Goal: Task Accomplishment & Management: Manage account settings

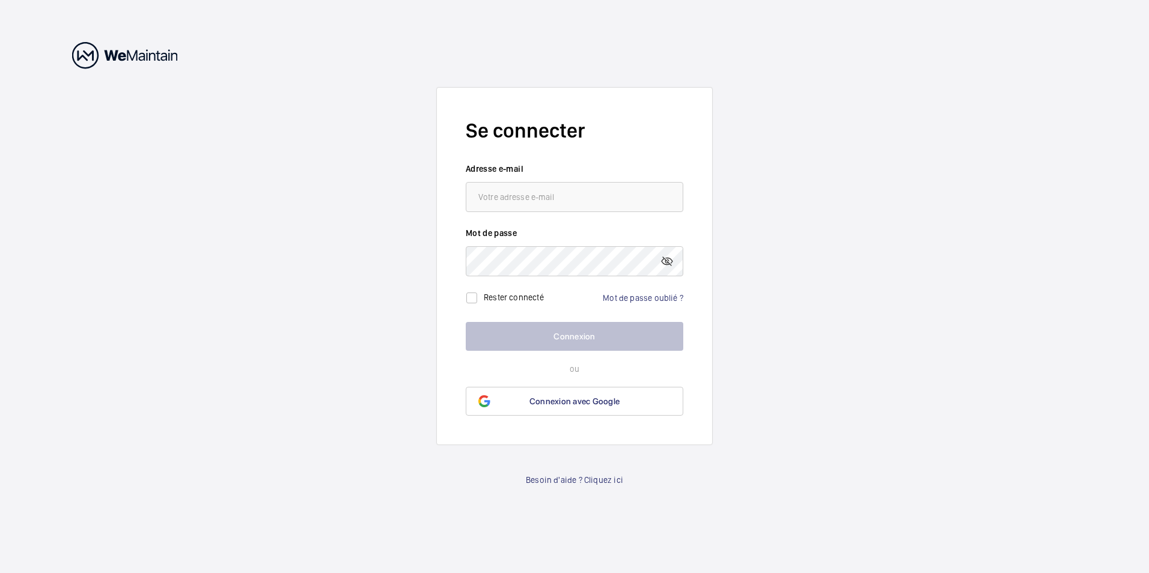
type input "[EMAIL_ADDRESS][DOMAIN_NAME]"
click at [621, 297] on link "Mot de passe oublié ?" at bounding box center [643, 298] width 81 height 10
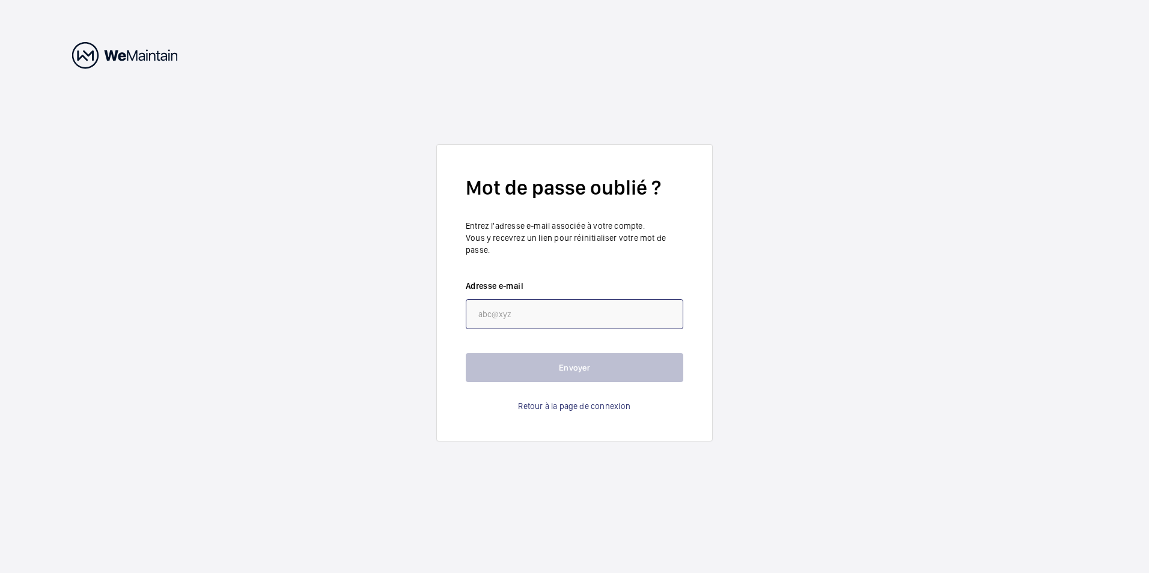
click at [501, 308] on input "email" at bounding box center [575, 314] width 218 height 30
type input "[EMAIL_ADDRESS][DOMAIN_NAME]"
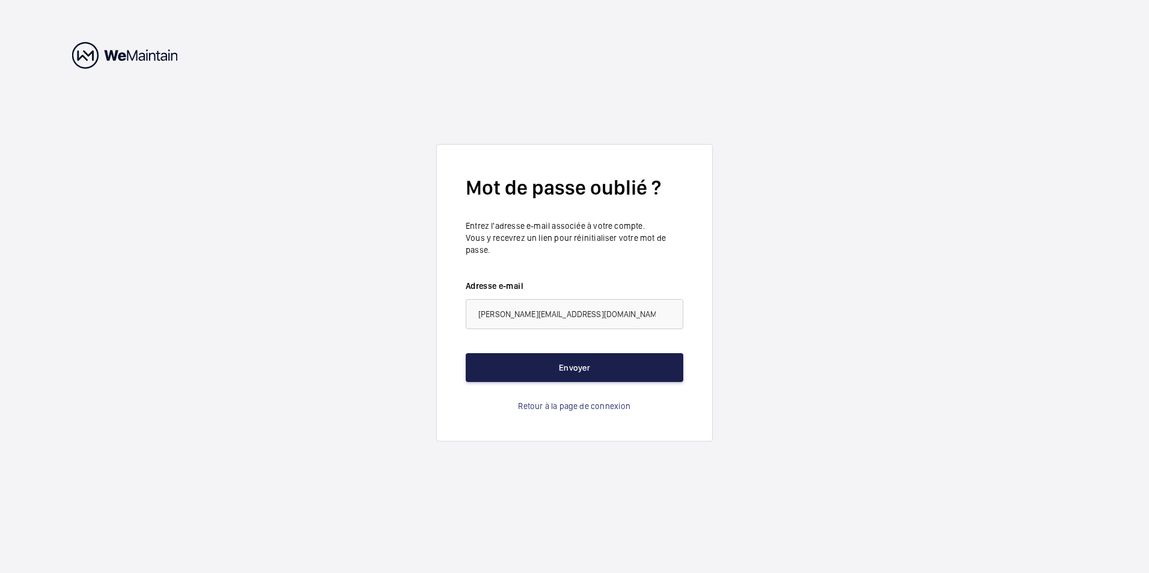
click at [555, 362] on button "Envoyer" at bounding box center [575, 367] width 218 height 29
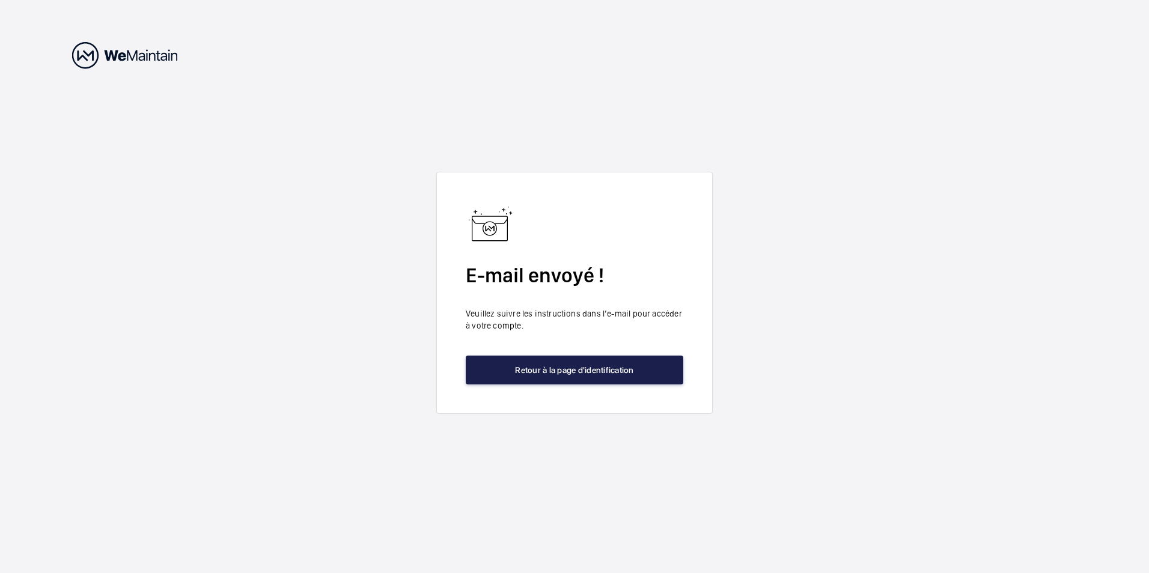
click at [587, 376] on button "Retour à la page d'identification" at bounding box center [575, 370] width 218 height 29
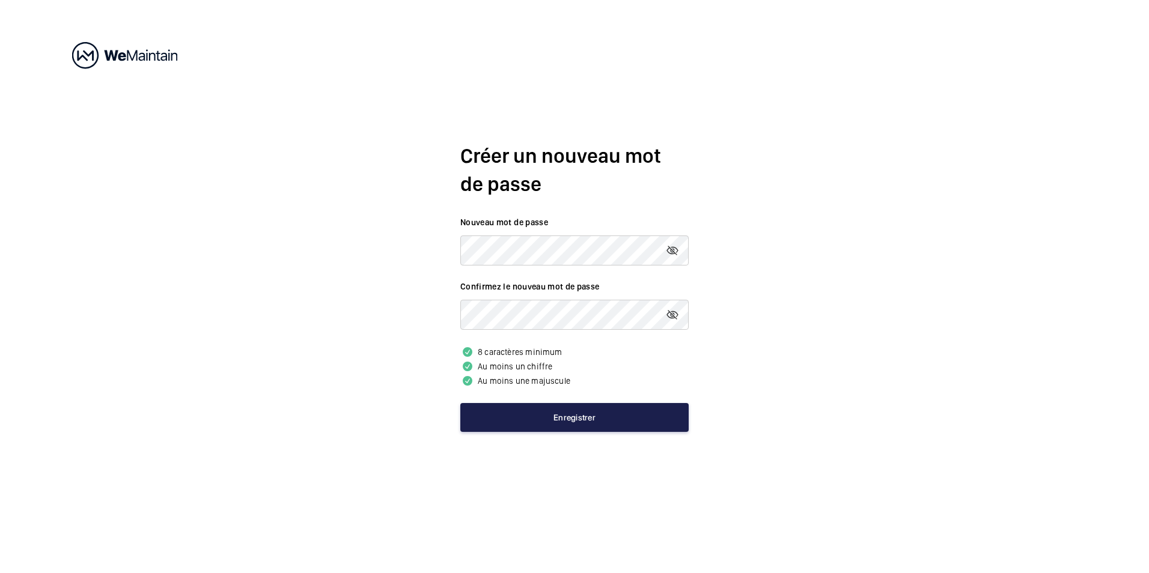
click at [572, 422] on button "Enregistrer" at bounding box center [574, 417] width 228 height 29
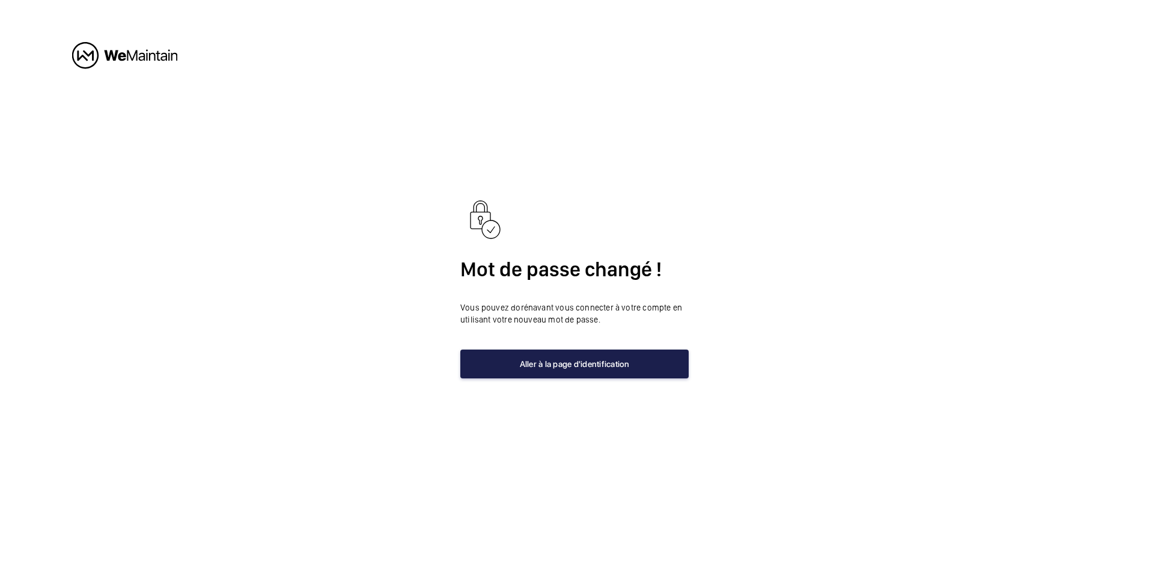
click at [528, 370] on button "Aller à la page d'identification" at bounding box center [574, 364] width 228 height 29
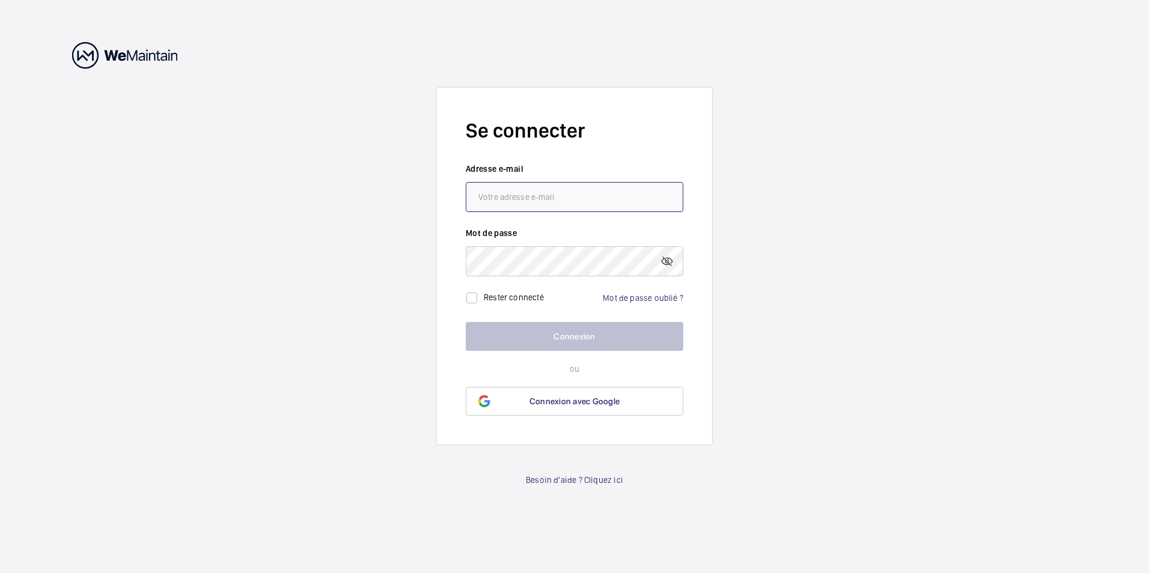
type input "[EMAIL_ADDRESS][DOMAIN_NAME]"
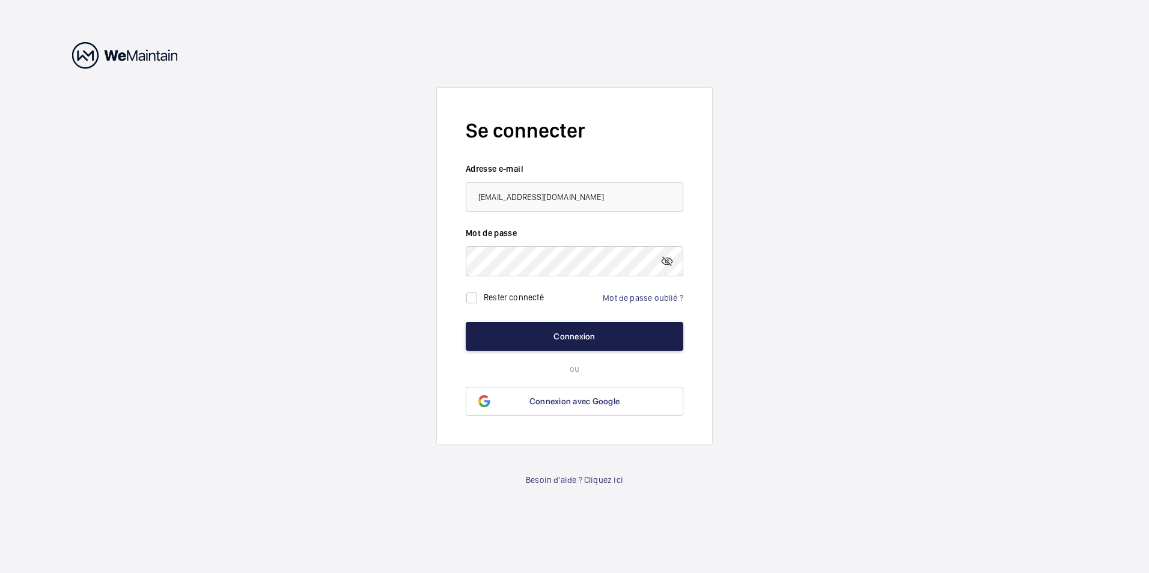
click at [549, 341] on button "Connexion" at bounding box center [575, 336] width 218 height 29
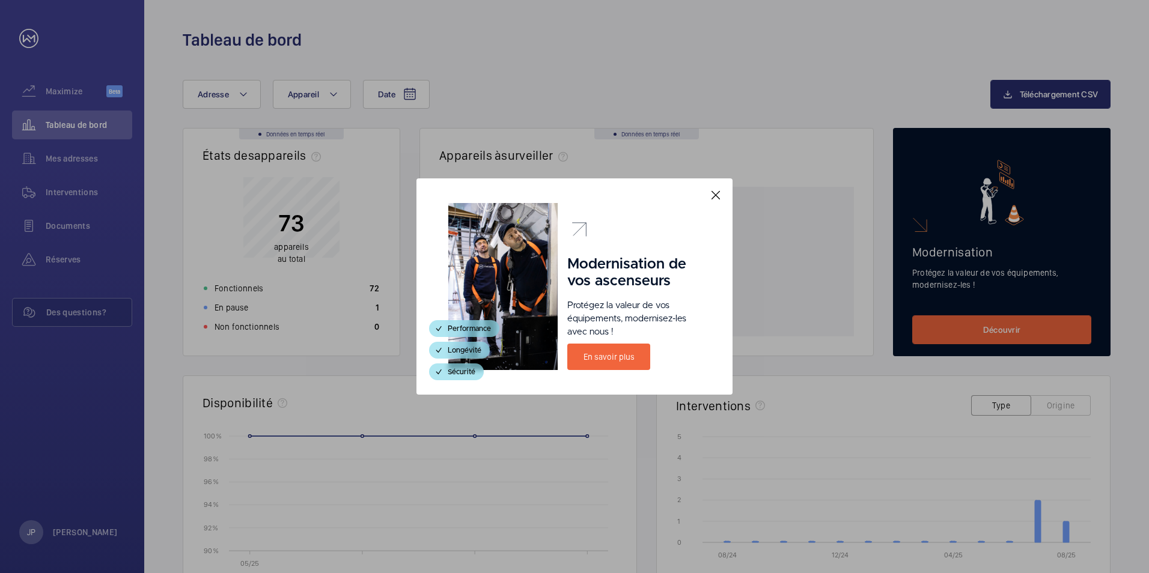
click at [718, 195] on mat-icon at bounding box center [716, 195] width 14 height 14
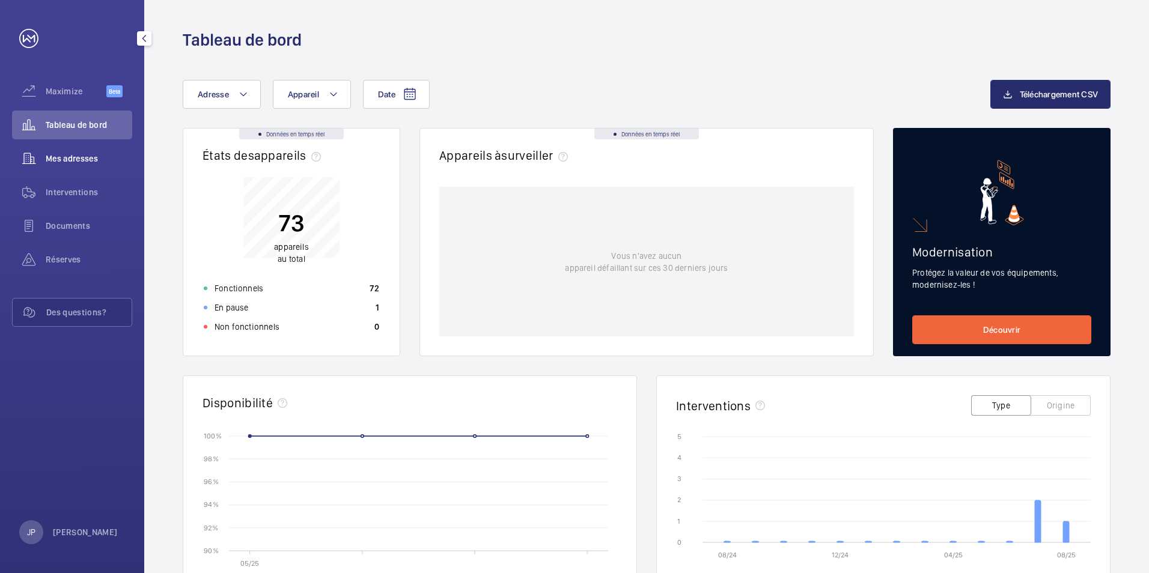
click at [67, 165] on div "Mes adresses" at bounding box center [72, 158] width 120 height 29
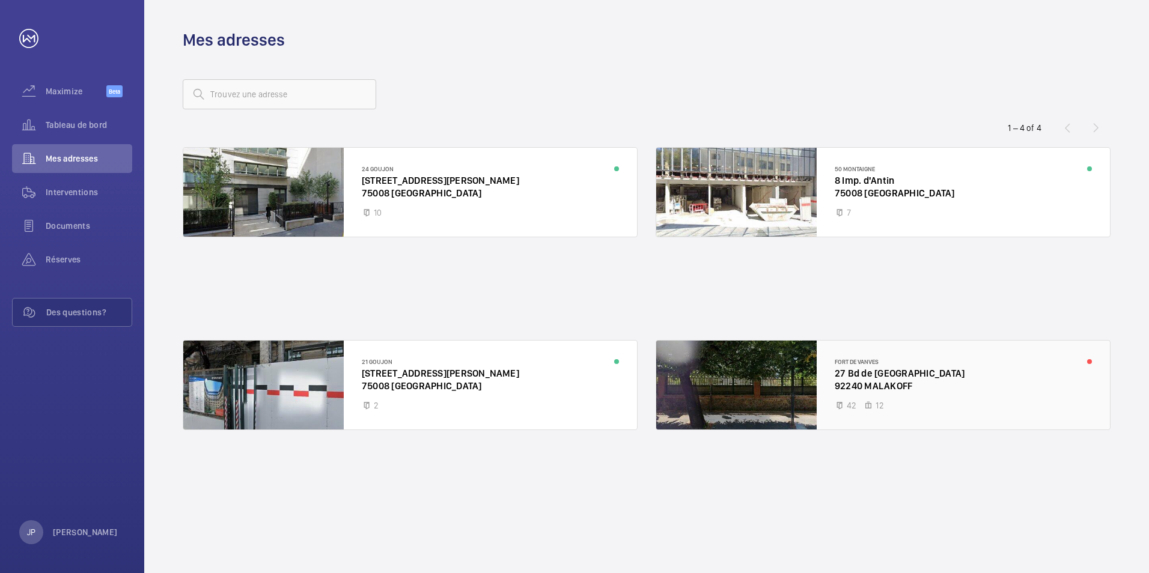
click at [1016, 383] on div at bounding box center [883, 385] width 454 height 89
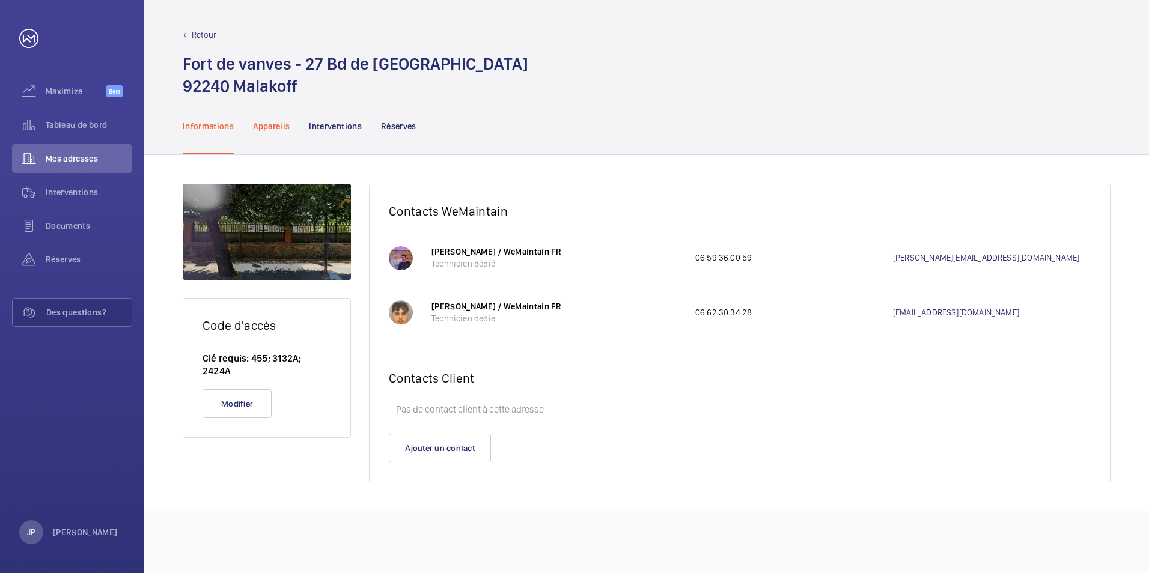
click at [275, 125] on p "Appareils" at bounding box center [271, 126] width 37 height 12
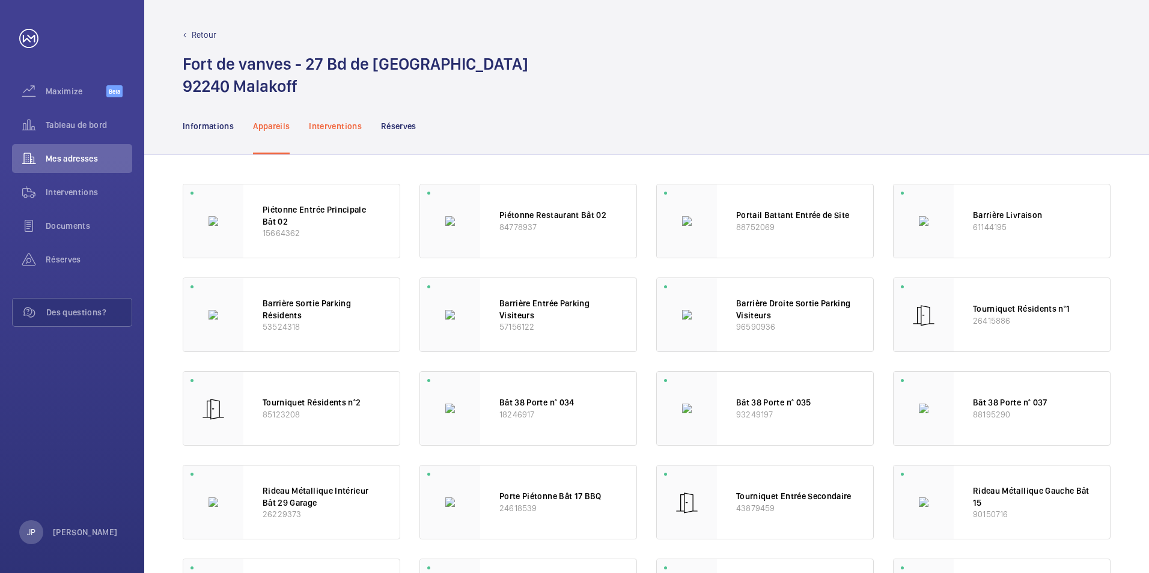
click at [338, 128] on p "Interventions" at bounding box center [335, 126] width 53 height 12
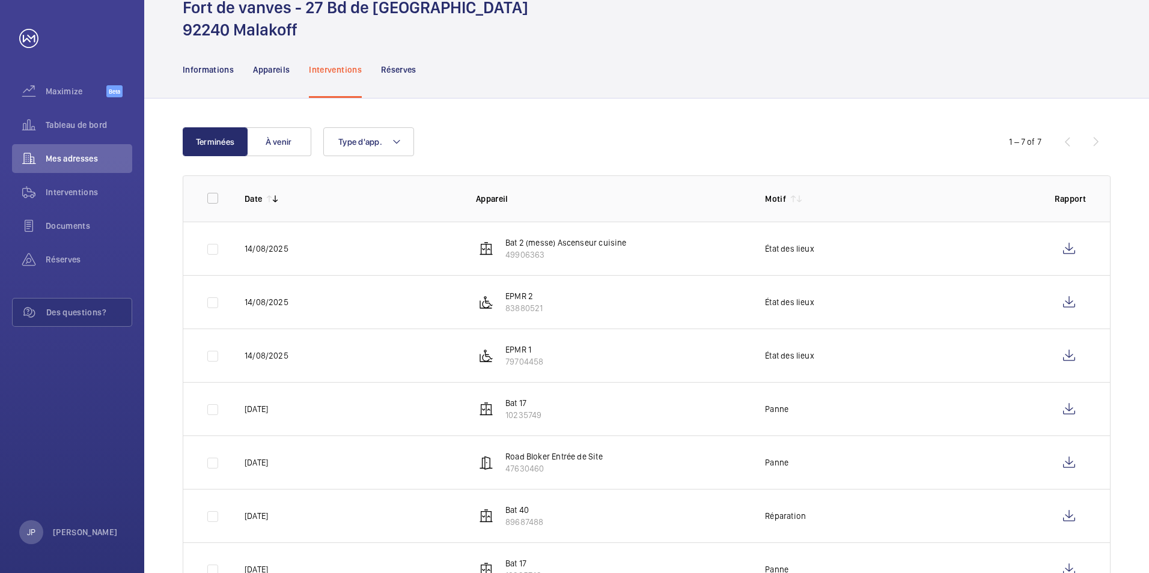
scroll to position [109, 0]
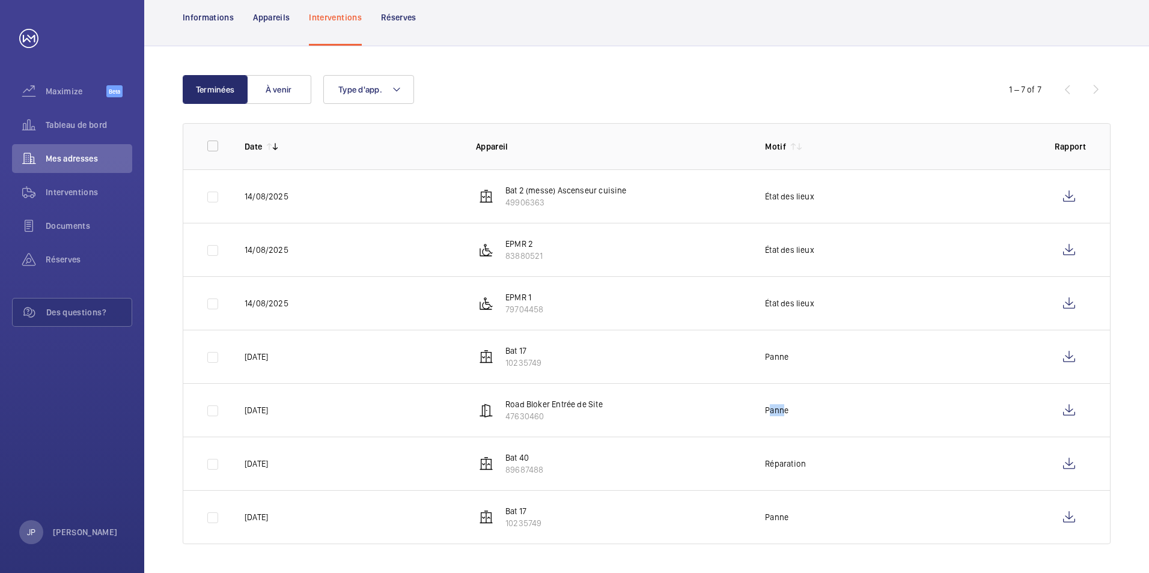
drag, startPoint x: 780, startPoint y: 412, endPoint x: 763, endPoint y: 411, distance: 16.8
click at [763, 411] on td "Panne" at bounding box center [890, 409] width 289 height 53
drag, startPoint x: 763, startPoint y: 411, endPoint x: 710, endPoint y: 427, distance: 55.9
click at [710, 427] on td "Road Bloker Entrée de Site 47630460" at bounding box center [601, 409] width 289 height 53
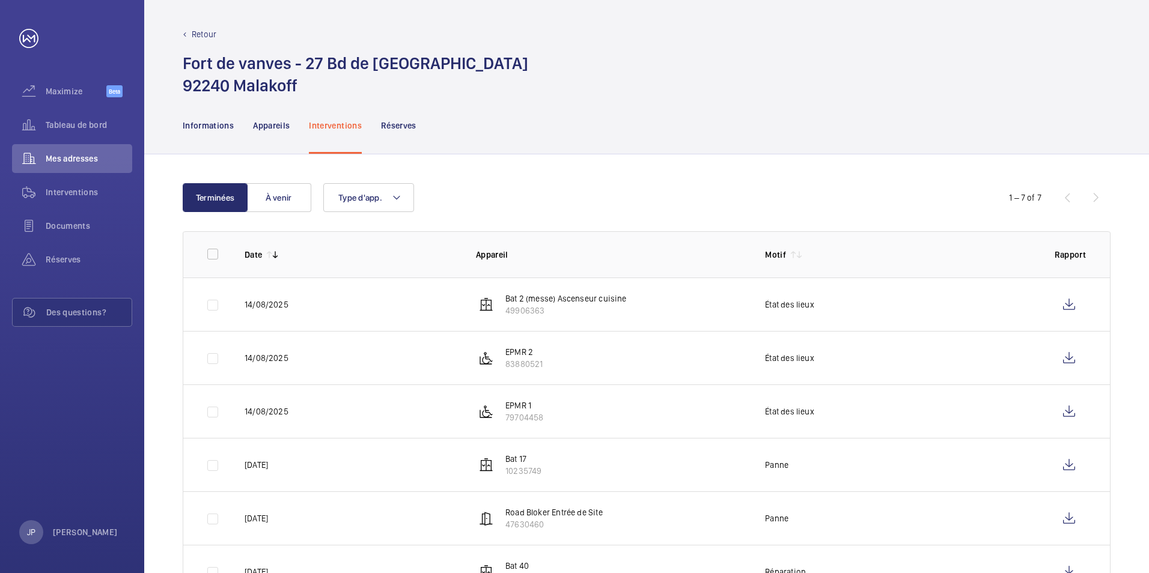
scroll to position [0, 0]
click at [72, 227] on span "Documents" at bounding box center [89, 226] width 87 height 12
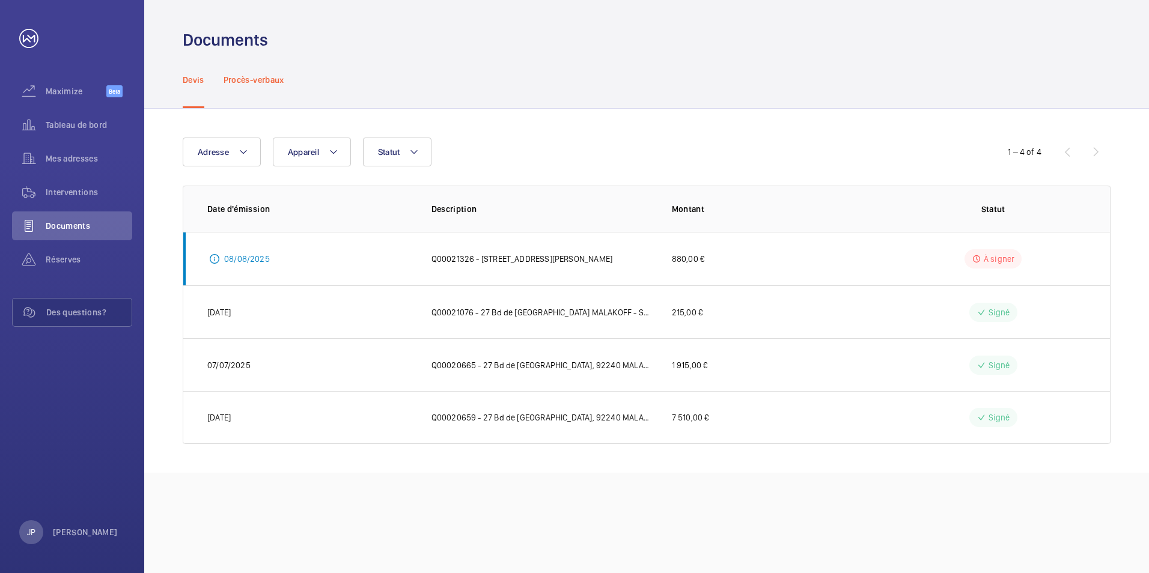
click at [236, 78] on p "Procès-verbaux" at bounding box center [254, 80] width 61 height 12
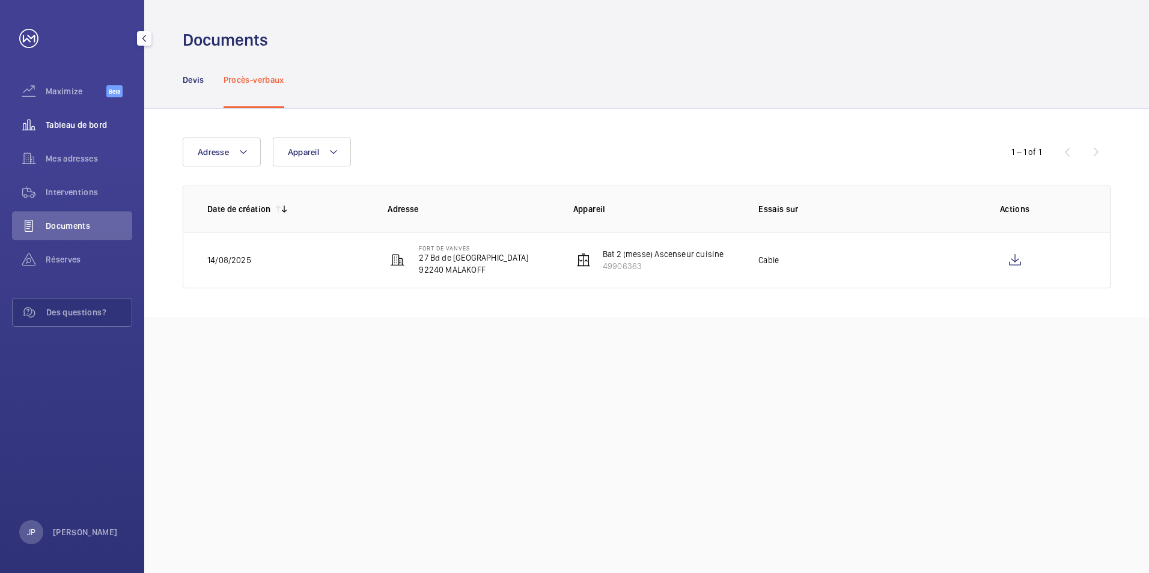
click at [70, 132] on div "Tableau de bord" at bounding box center [72, 125] width 120 height 29
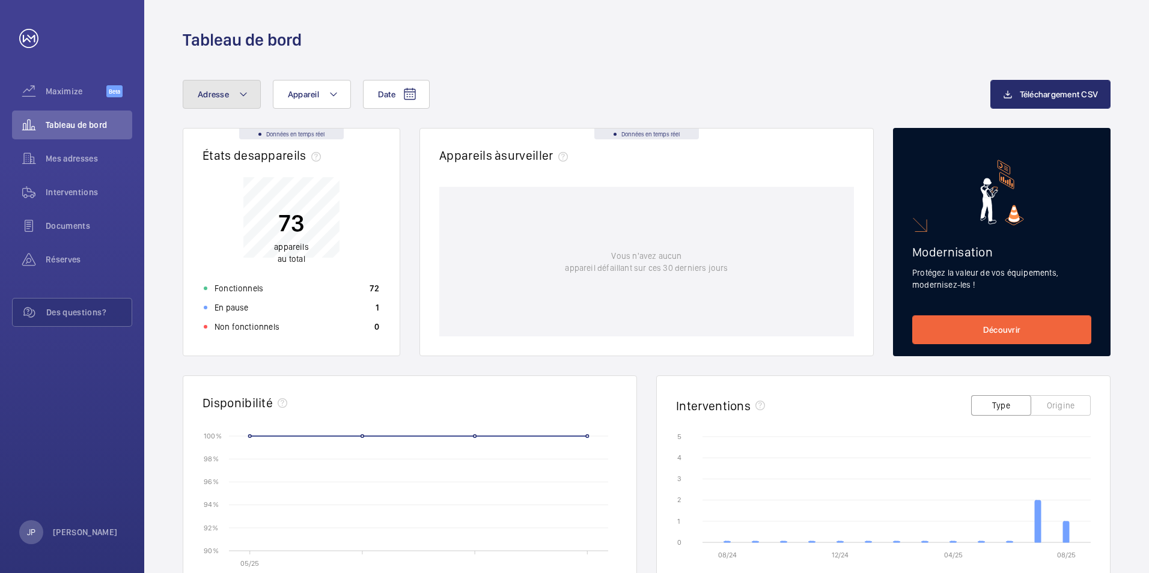
click at [240, 100] on mat-icon at bounding box center [244, 94] width 10 height 14
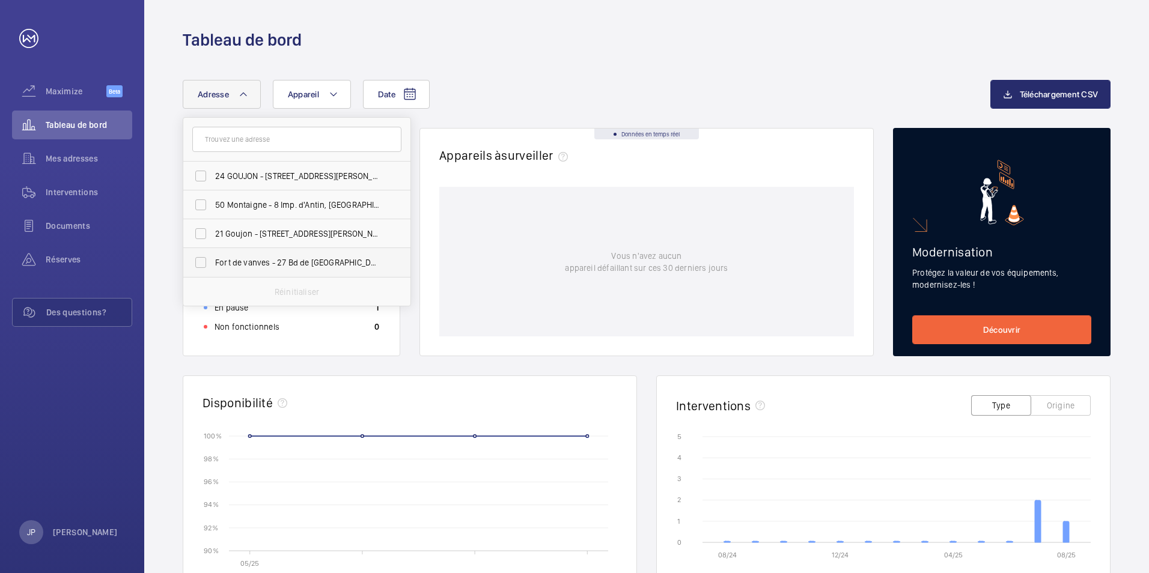
click at [204, 266] on label "Fort de vanves - 27 Bd de [GEOGRAPHIC_DATA], MALAKOFF 92240" at bounding box center [287, 262] width 209 height 29
click at [204, 266] on input "Fort de vanves - 27 Bd de [GEOGRAPHIC_DATA], MALAKOFF 92240" at bounding box center [201, 263] width 24 height 24
checkbox input "true"
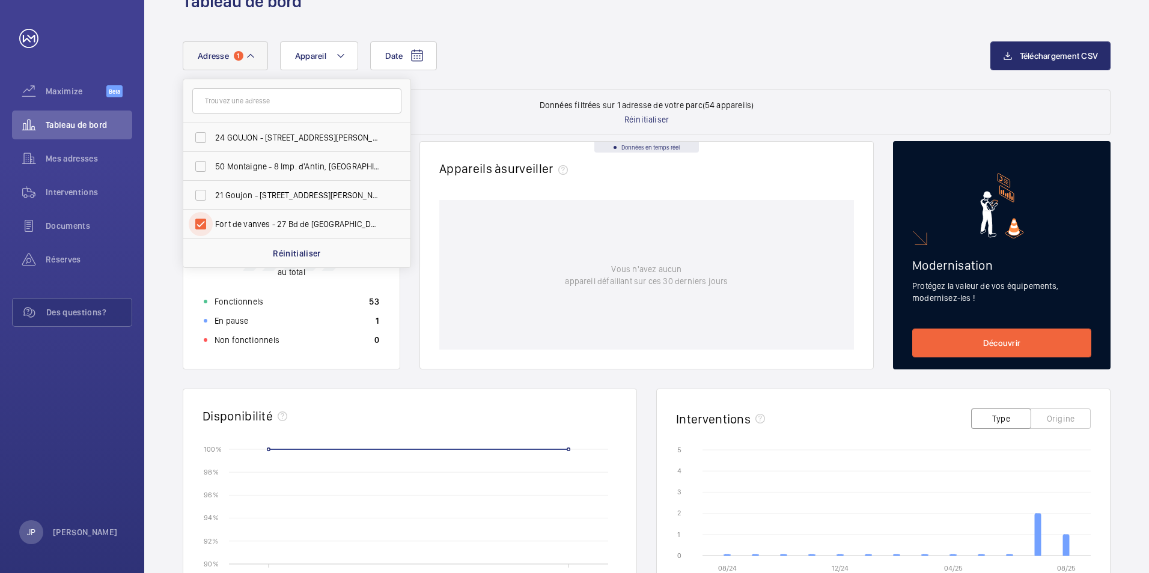
scroll to position [60, 0]
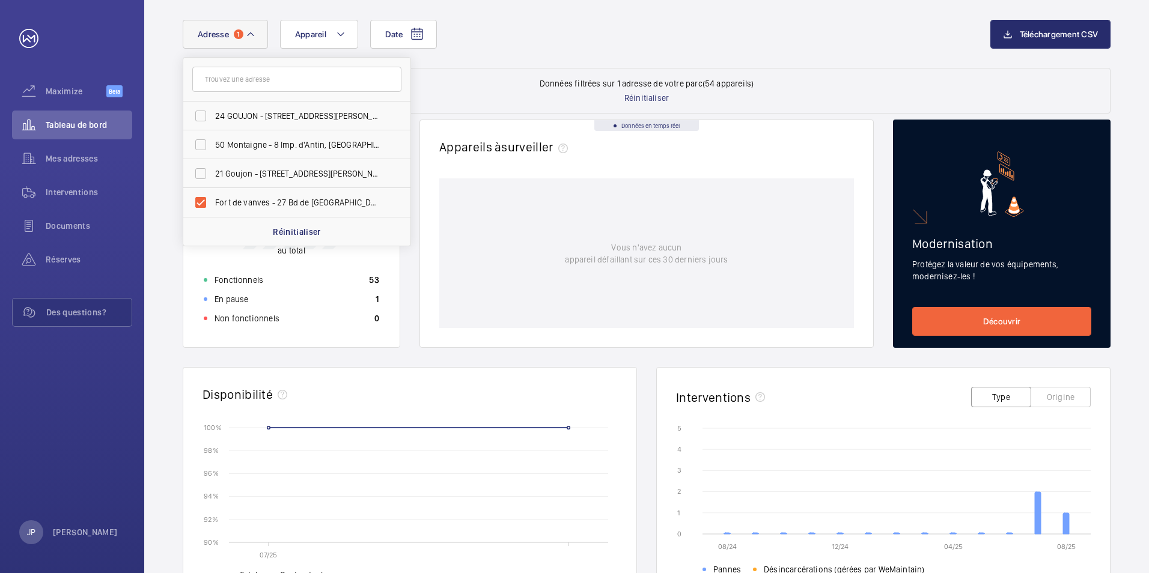
click at [501, 61] on div "Date Adresse 1 24 GOUJON - [STREET_ADDRESS][PERSON_NAME]. [GEOGRAPHIC_DATA][STR…" at bounding box center [647, 44] width 928 height 48
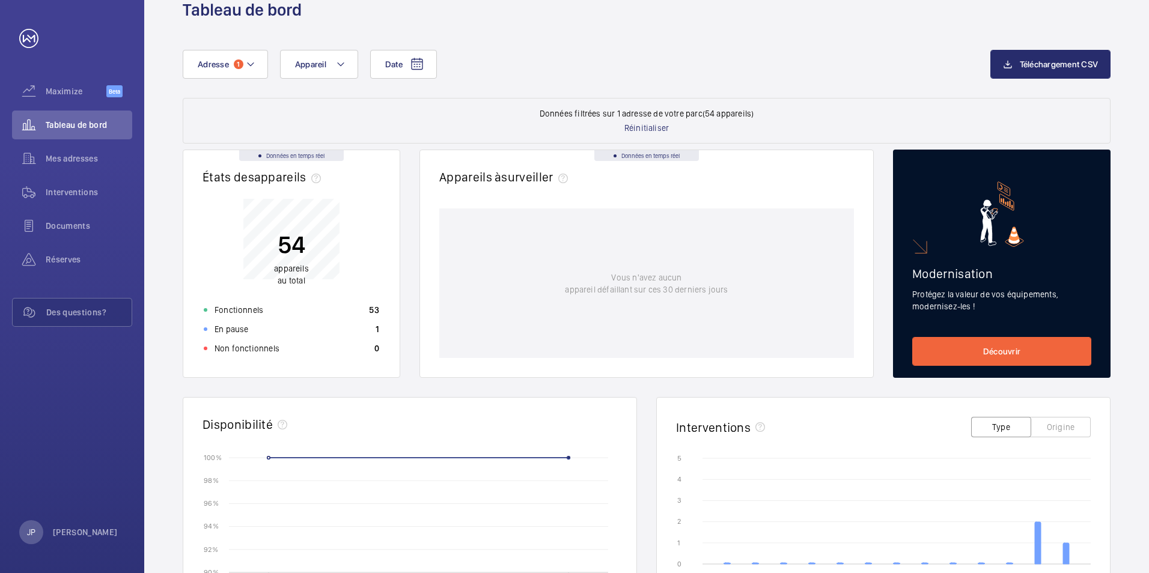
scroll to position [0, 0]
